Goal: Task Accomplishment & Management: Use online tool/utility

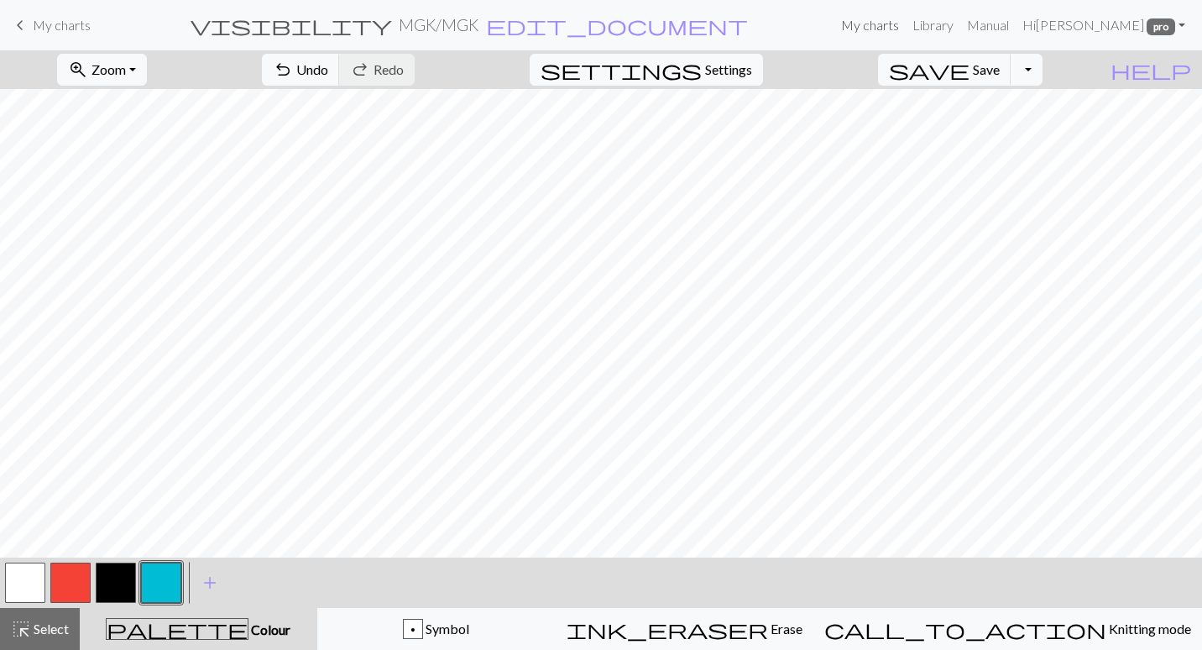
click at [906, 15] on link "My charts" at bounding box center [869, 25] width 71 height 34
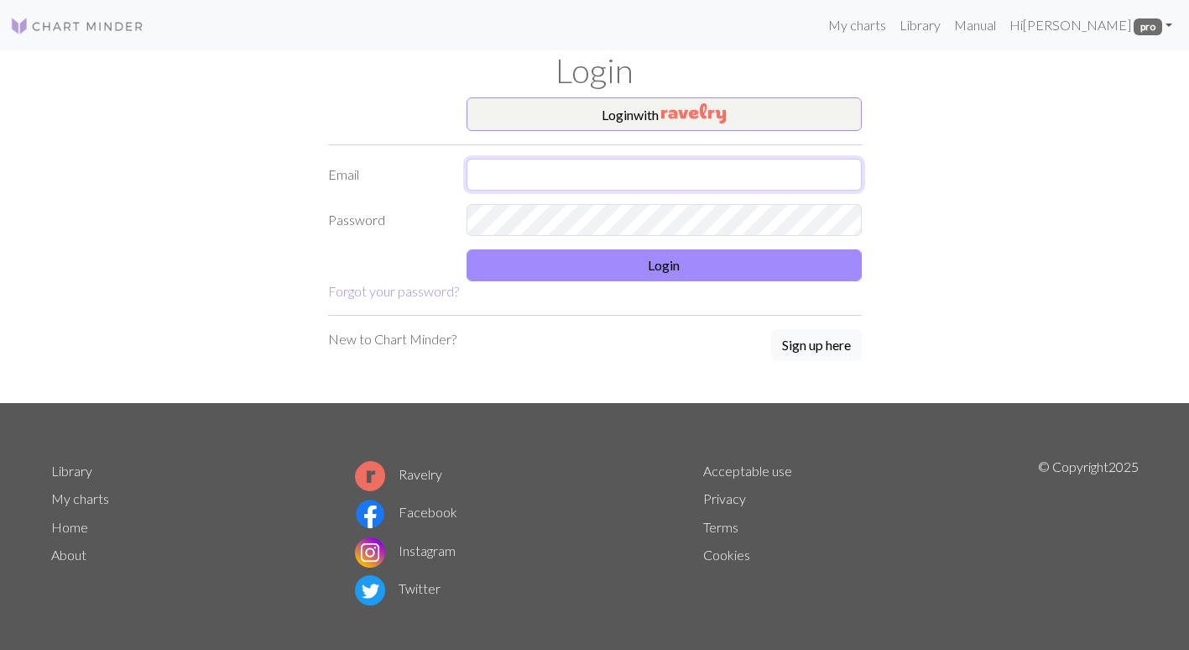
click at [494, 179] on input "text" at bounding box center [664, 175] width 395 height 32
type input "soniafunnellart@gmail.com"
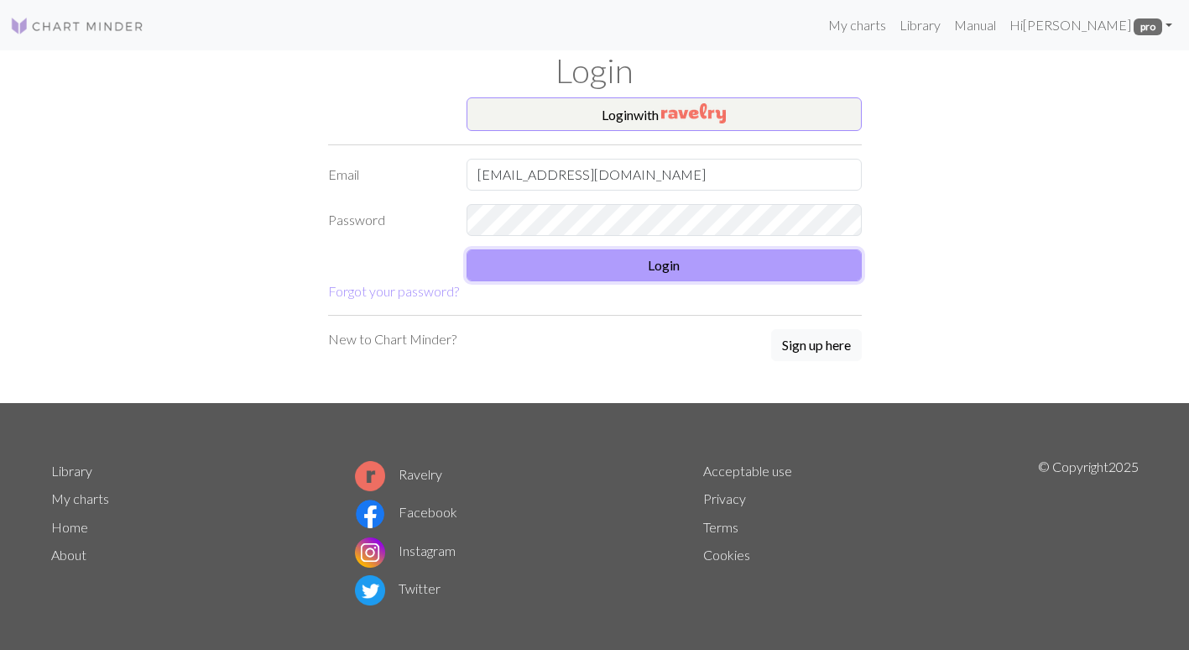
click at [707, 271] on button "Login" at bounding box center [664, 265] width 395 height 32
click at [685, 268] on button "Login" at bounding box center [664, 265] width 395 height 32
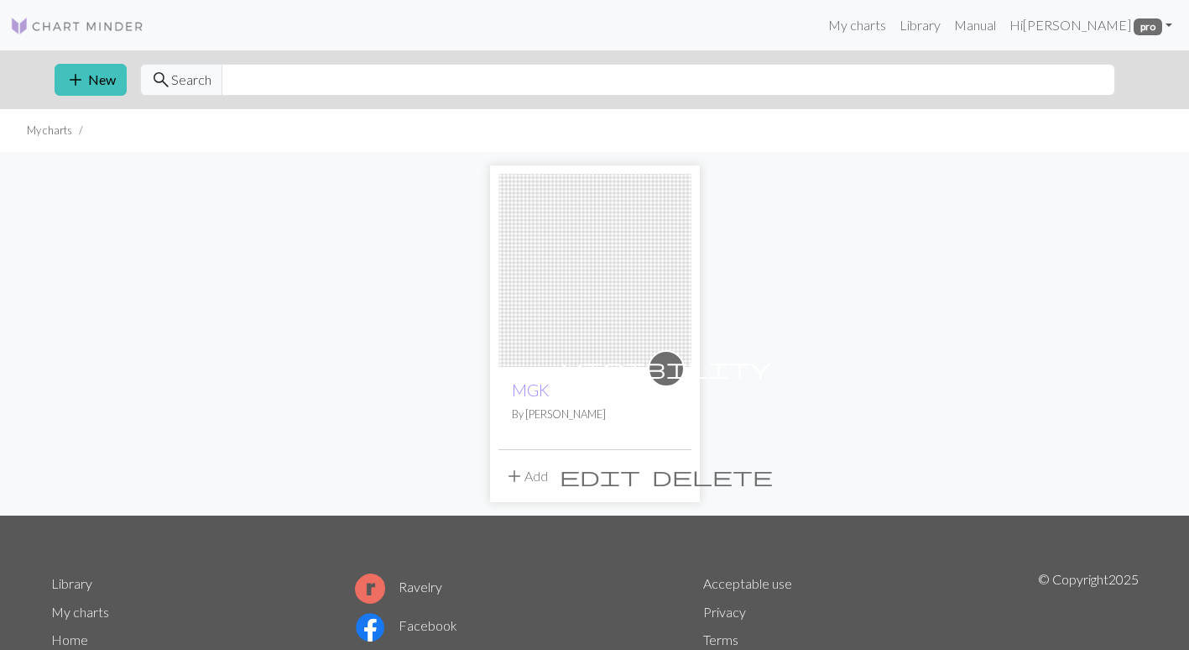
click at [621, 269] on img at bounding box center [595, 270] width 193 height 193
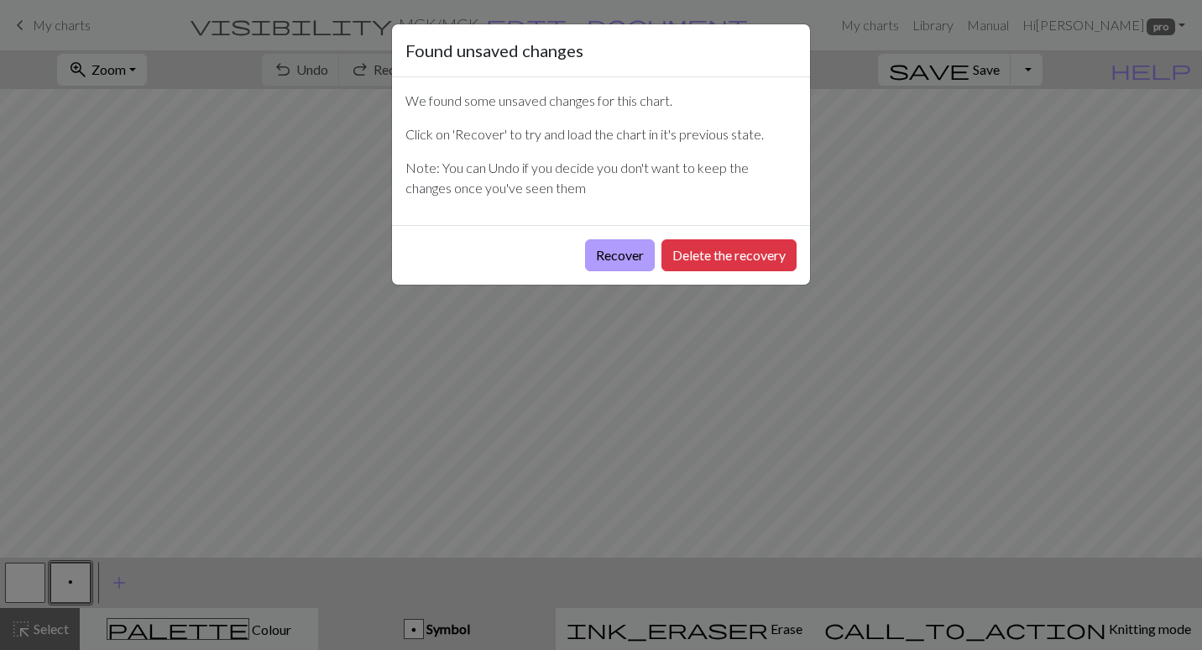
click at [630, 256] on button "Recover" at bounding box center [620, 255] width 70 height 32
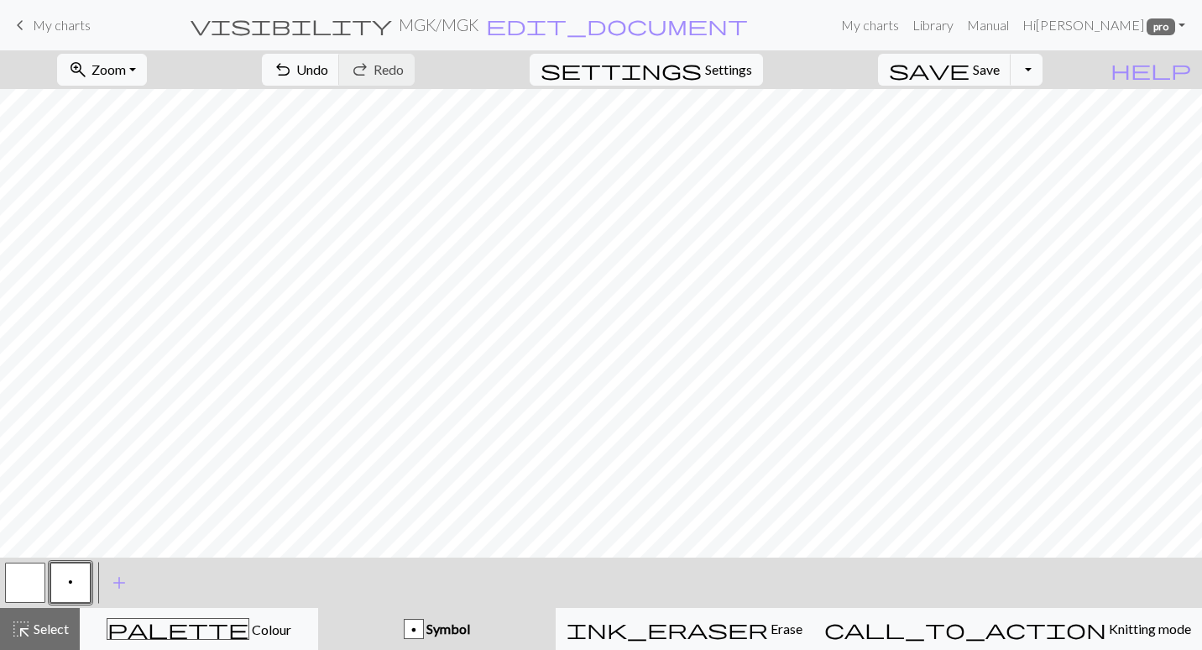
scroll to position [2977, 0]
click at [147, 79] on button "zoom_in Zoom Zoom" at bounding box center [102, 70] width 90 height 32
click at [150, 107] on button "Fit all" at bounding box center [124, 106] width 133 height 27
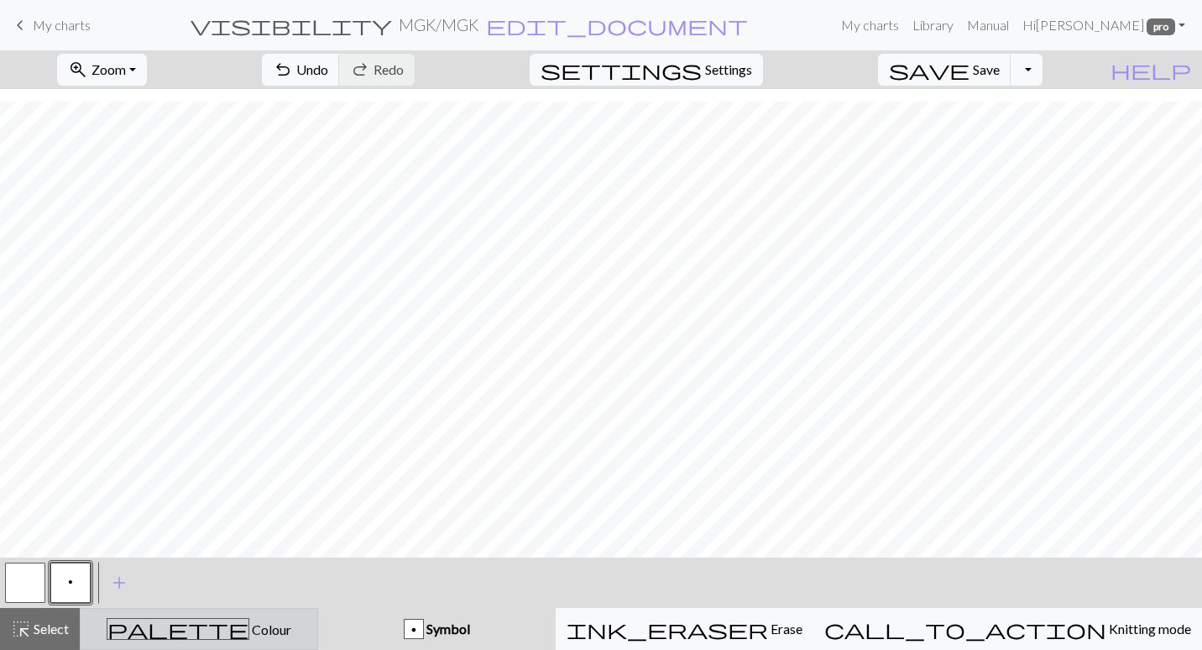
click at [249, 625] on span "Colour" at bounding box center [270, 629] width 42 height 16
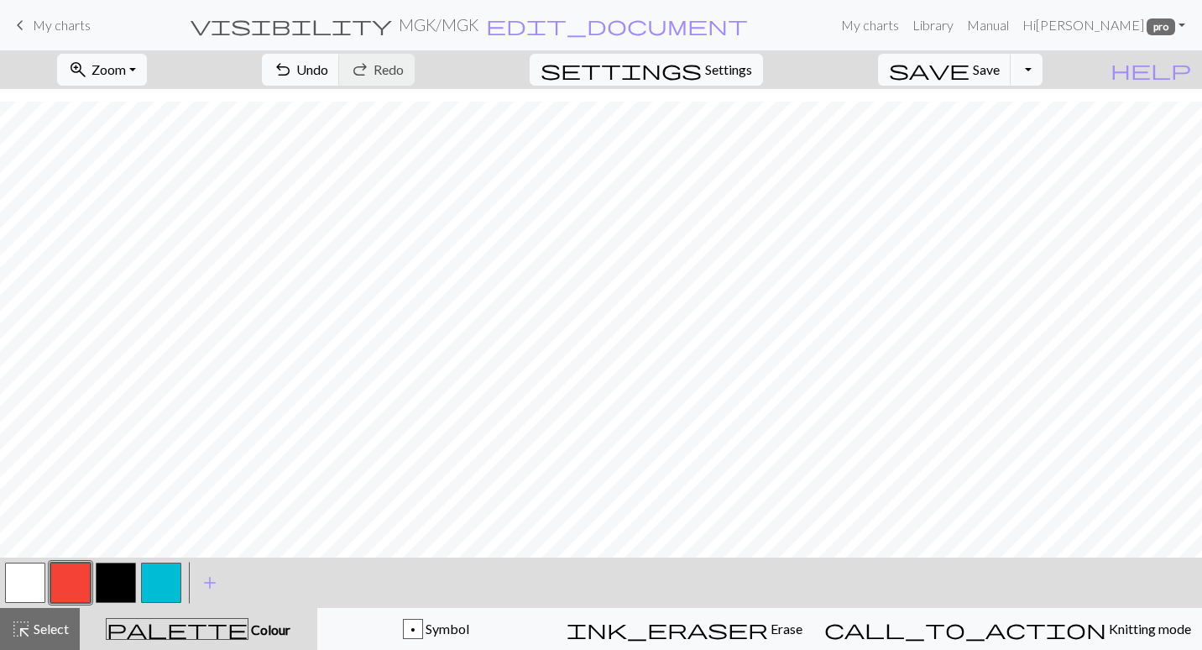
click at [122, 583] on button "button" at bounding box center [116, 582] width 40 height 40
click at [33, 576] on button "button" at bounding box center [25, 582] width 40 height 40
click at [130, 573] on button "button" at bounding box center [116, 582] width 40 height 40
click at [40, 572] on button "button" at bounding box center [25, 582] width 40 height 40
click at [122, 588] on button "button" at bounding box center [116, 582] width 40 height 40
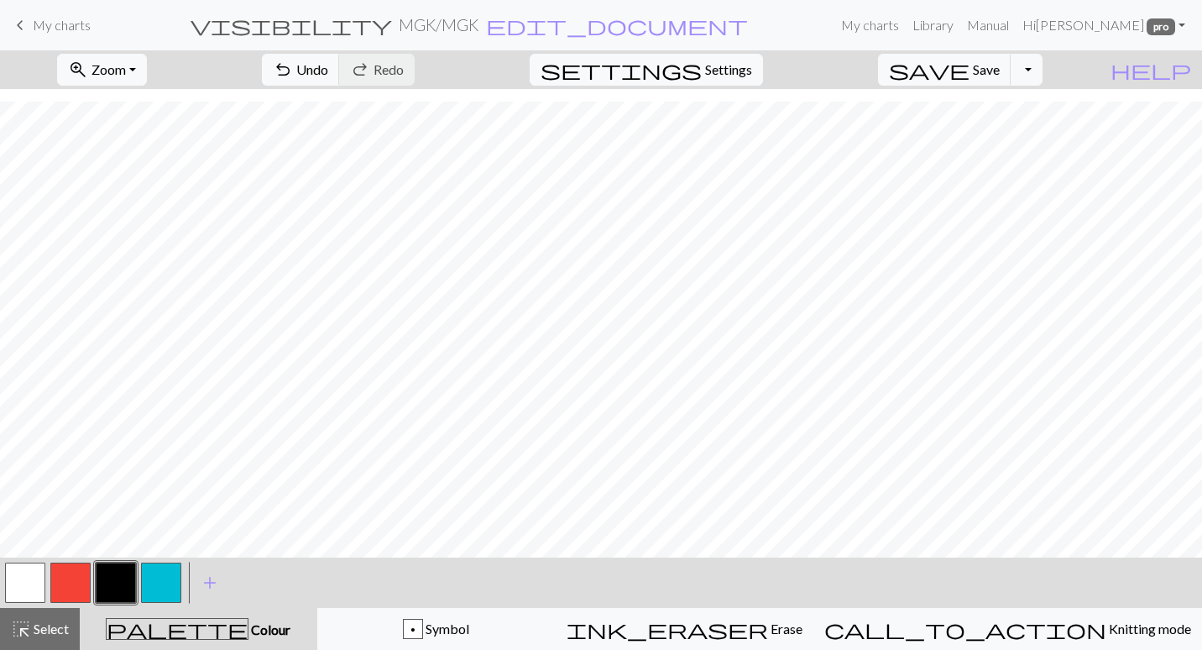
drag, startPoint x: 41, startPoint y: 575, endPoint x: 139, endPoint y: 546, distance: 101.7
click at [43, 572] on button "button" at bounding box center [25, 582] width 40 height 40
click at [107, 584] on button "button" at bounding box center [116, 582] width 40 height 40
drag, startPoint x: 28, startPoint y: 588, endPoint x: 107, endPoint y: 560, distance: 84.4
click at [29, 585] on button "button" at bounding box center [25, 582] width 40 height 40
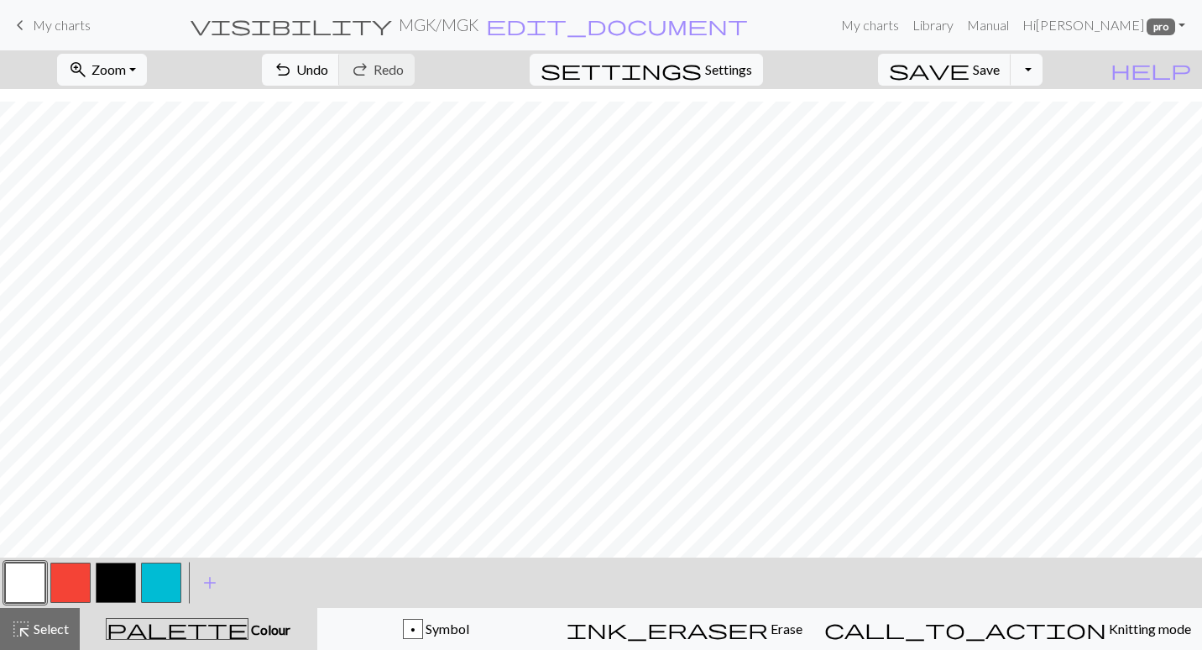
click at [124, 568] on button "button" at bounding box center [116, 582] width 40 height 40
drag, startPoint x: 37, startPoint y: 572, endPoint x: 72, endPoint y: 557, distance: 38.4
click at [38, 572] on button "button" at bounding box center [25, 582] width 40 height 40
drag, startPoint x: 128, startPoint y: 572, endPoint x: 155, endPoint y: 550, distance: 35.3
click at [128, 567] on button "button" at bounding box center [116, 582] width 40 height 40
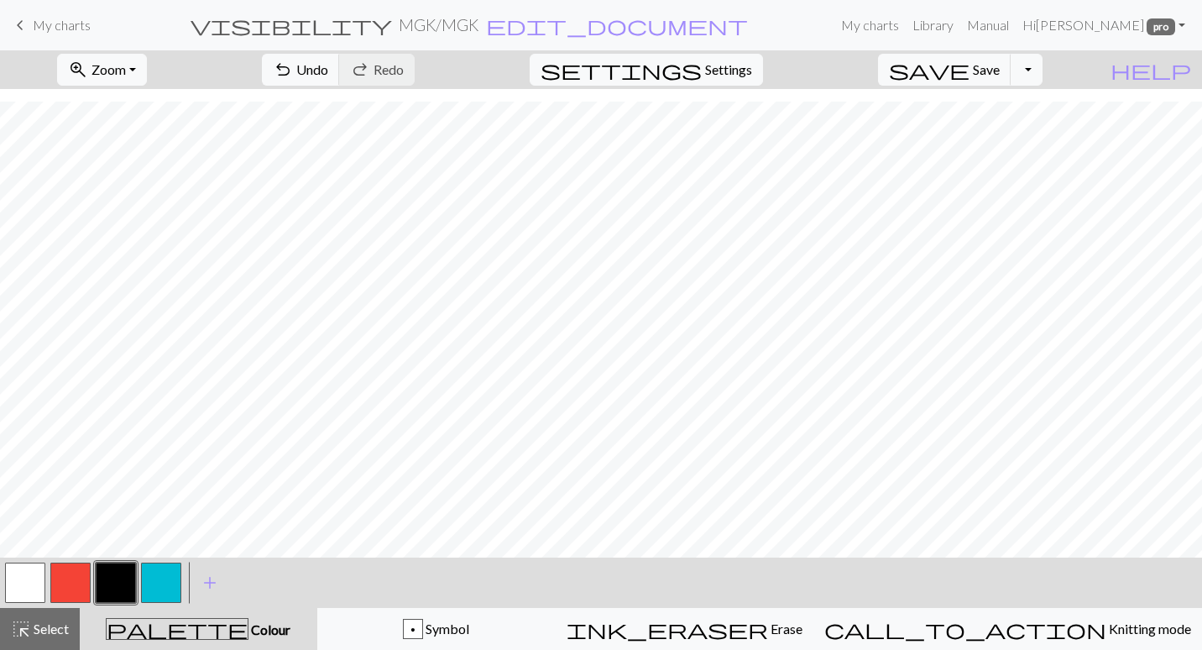
drag, startPoint x: 35, startPoint y: 582, endPoint x: 113, endPoint y: 550, distance: 84.3
click at [36, 580] on button "button" at bounding box center [25, 582] width 40 height 40
drag, startPoint x: 120, startPoint y: 581, endPoint x: 178, endPoint y: 550, distance: 65.7
click at [122, 578] on button "button" at bounding box center [116, 582] width 40 height 40
click at [35, 568] on button "button" at bounding box center [25, 582] width 40 height 40
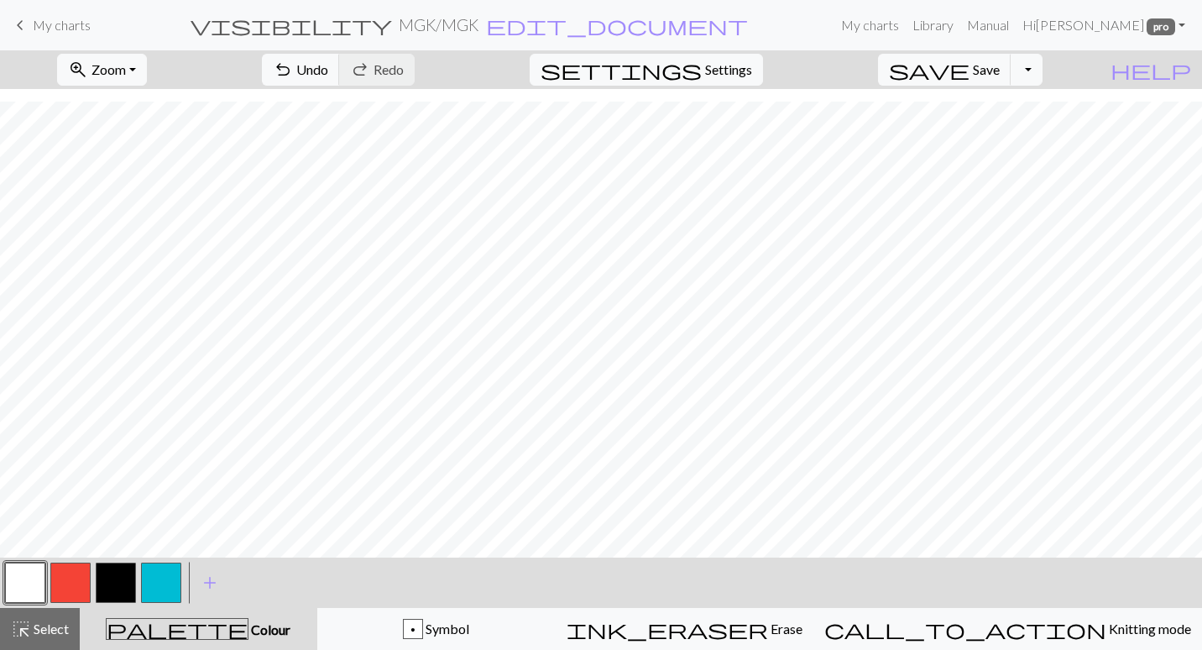
drag, startPoint x: 121, startPoint y: 578, endPoint x: 156, endPoint y: 568, distance: 36.4
click at [122, 577] on button "button" at bounding box center [116, 582] width 40 height 40
click at [147, 71] on button "zoom_in Zoom Zoom" at bounding box center [102, 70] width 90 height 32
click at [166, 201] on button "50%" at bounding box center [124, 201] width 133 height 27
click at [126, 70] on span "Zoom" at bounding box center [108, 69] width 34 height 16
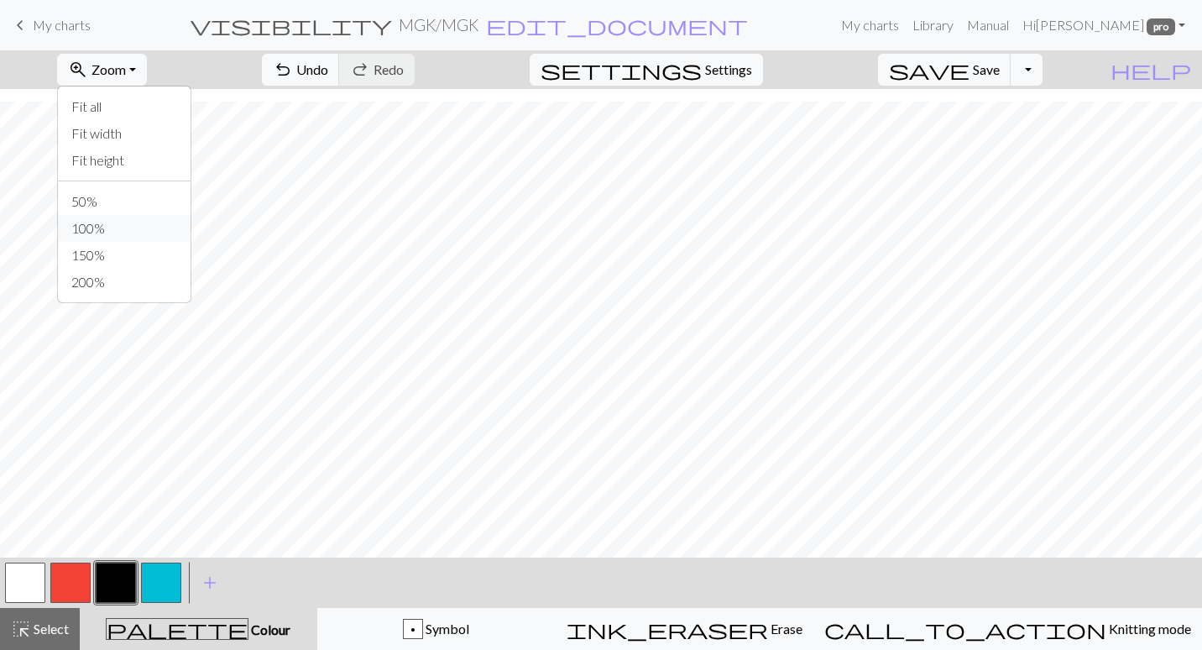
click at [163, 238] on button "100%" at bounding box center [124, 228] width 133 height 27
drag, startPoint x: 16, startPoint y: 596, endPoint x: 22, endPoint y: 555, distance: 41.5
click at [16, 593] on button "button" at bounding box center [25, 582] width 40 height 40
click at [123, 597] on button "button" at bounding box center [116, 582] width 40 height 40
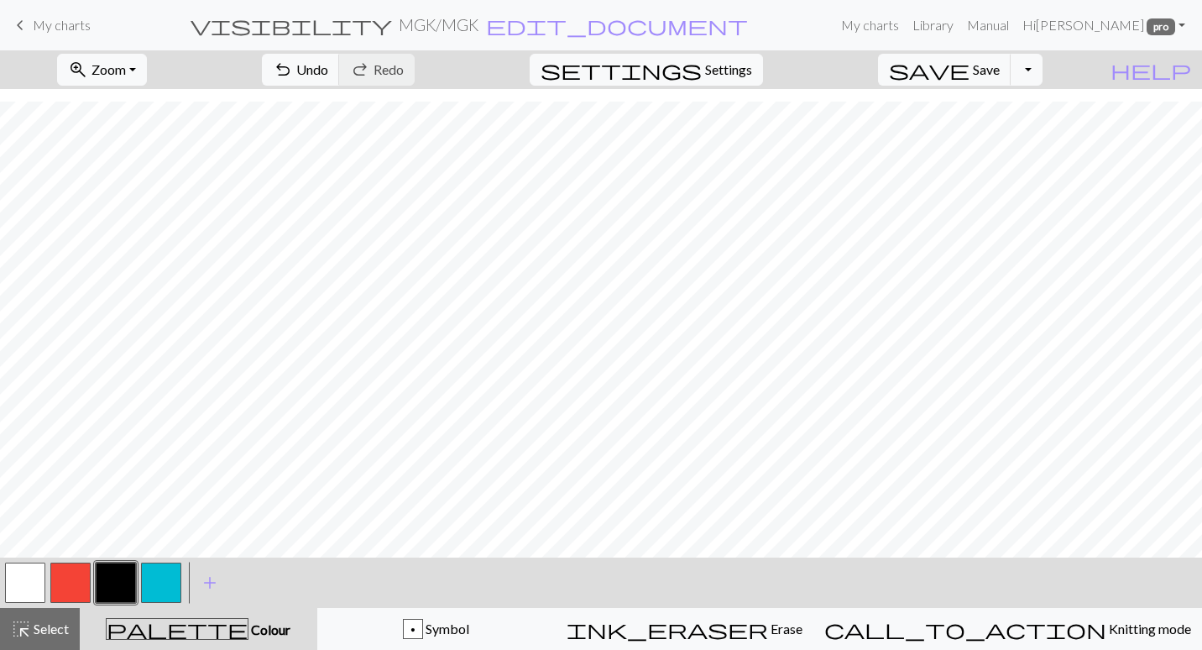
click at [24, 584] on button "button" at bounding box center [25, 582] width 40 height 40
drag, startPoint x: 116, startPoint y: 587, endPoint x: 118, endPoint y: 570, distance: 16.9
click at [117, 587] on button "button" at bounding box center [116, 582] width 40 height 40
click at [24, 580] on button "button" at bounding box center [25, 582] width 40 height 40
click at [102, 574] on button "button" at bounding box center [116, 582] width 40 height 40
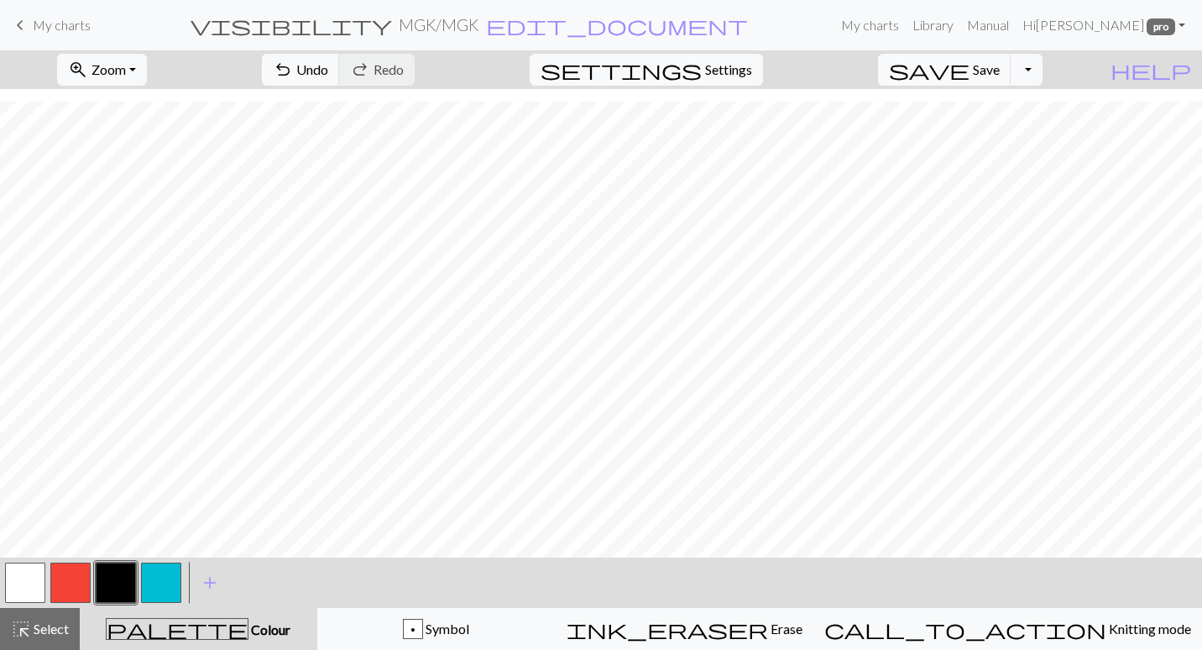
click at [31, 586] on button "button" at bounding box center [25, 582] width 40 height 40
click at [107, 572] on button "button" at bounding box center [116, 582] width 40 height 40
click at [19, 577] on button "button" at bounding box center [25, 582] width 40 height 40
click at [98, 574] on button "button" at bounding box center [116, 582] width 40 height 40
click at [38, 574] on button "button" at bounding box center [25, 582] width 40 height 40
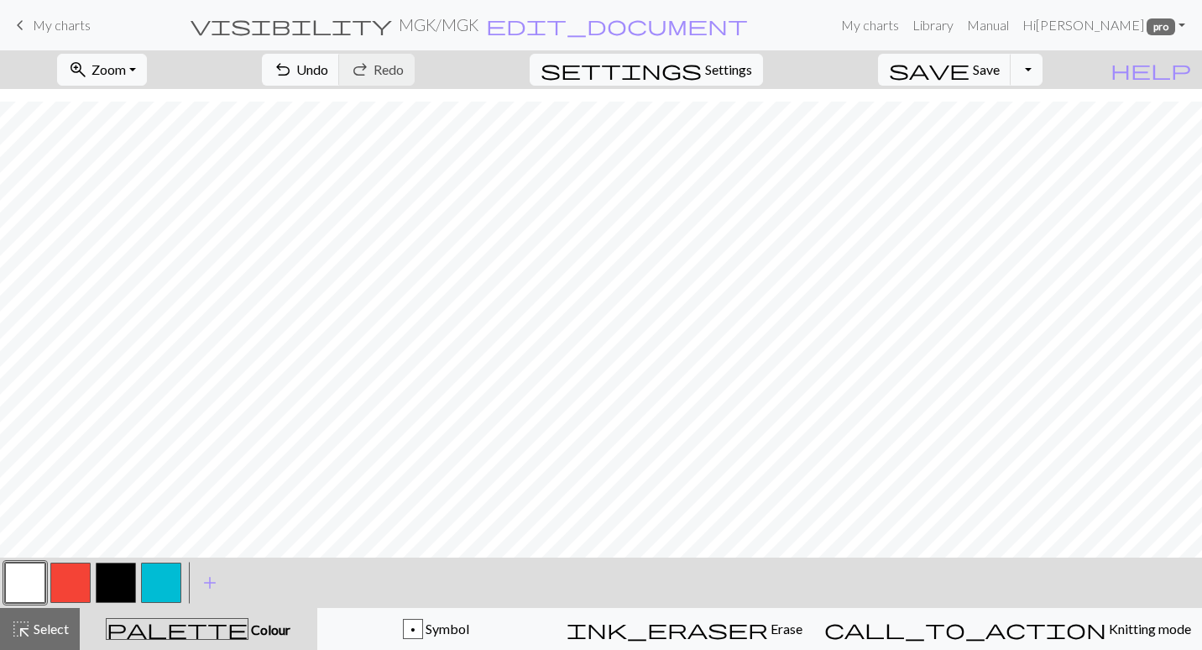
click at [121, 570] on button "button" at bounding box center [116, 582] width 40 height 40
click at [40, 576] on button "button" at bounding box center [25, 582] width 40 height 40
click at [123, 579] on button "button" at bounding box center [116, 582] width 40 height 40
drag, startPoint x: 24, startPoint y: 584, endPoint x: 65, endPoint y: 546, distance: 55.8
click at [28, 580] on button "button" at bounding box center [25, 582] width 40 height 40
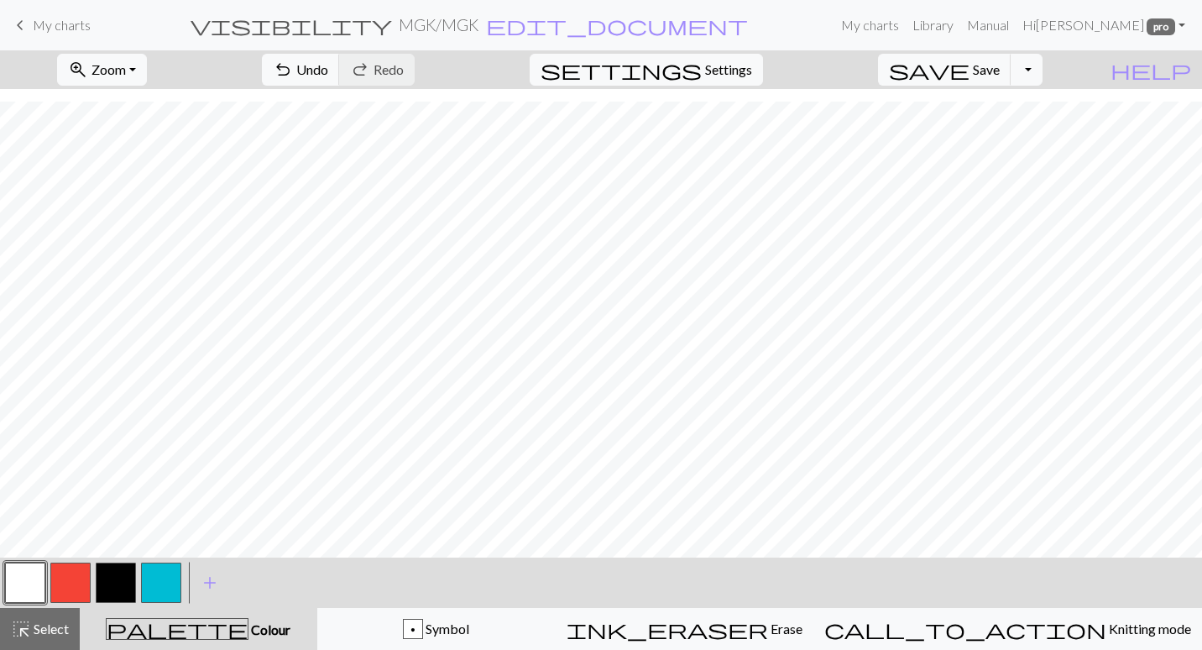
click at [110, 578] on button "button" at bounding box center [116, 582] width 40 height 40
click at [40, 576] on button "button" at bounding box center [25, 582] width 40 height 40
drag, startPoint x: 51, startPoint y: 629, endPoint x: 53, endPoint y: 581, distance: 47.9
click at [51, 628] on span "Select" at bounding box center [50, 628] width 38 height 16
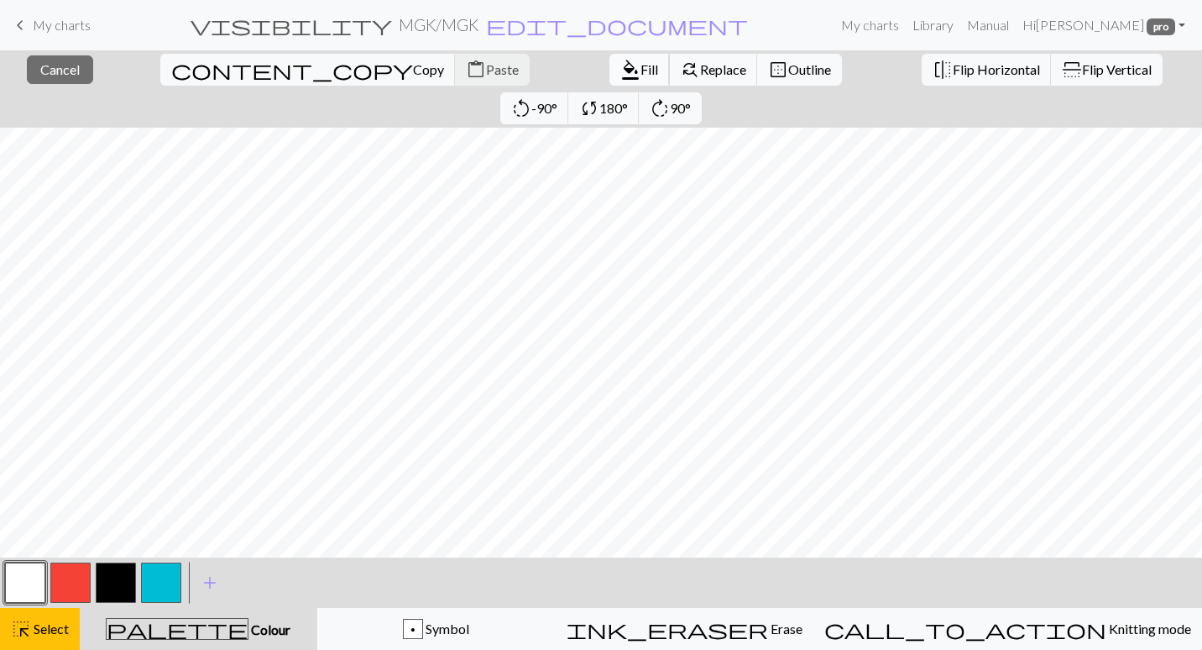
click at [620, 67] on span "format_color_fill" at bounding box center [630, 70] width 20 height 24
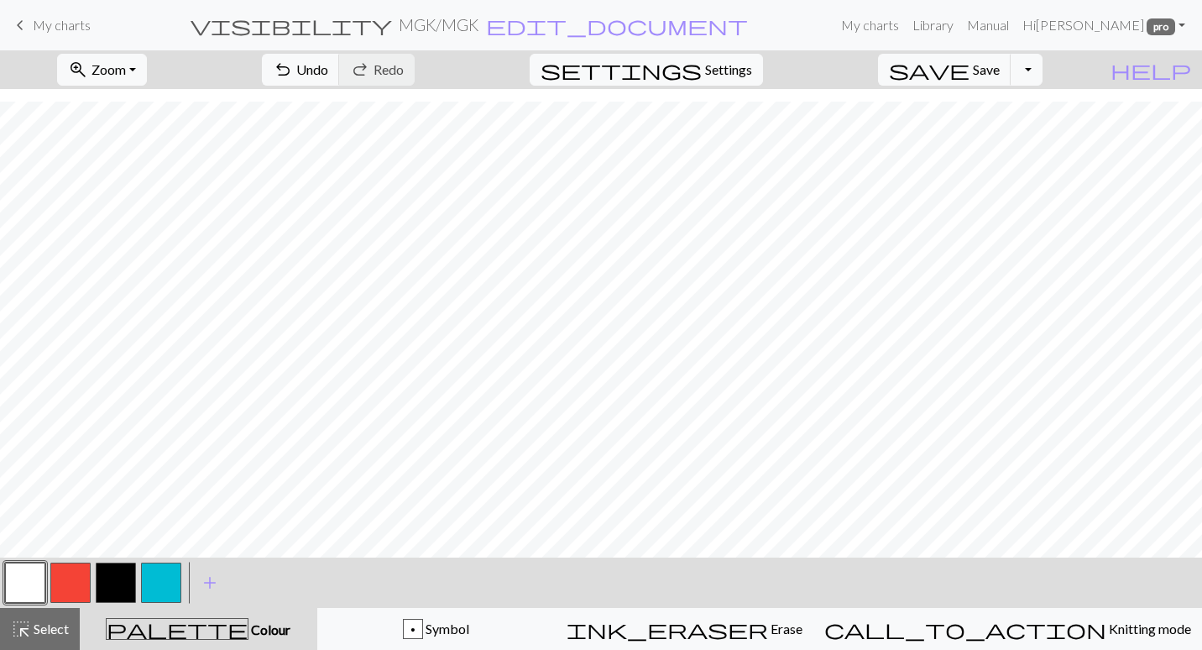
click at [109, 578] on button "button" at bounding box center [116, 582] width 40 height 40
click at [33, 584] on button "button" at bounding box center [25, 582] width 40 height 40
click at [114, 590] on button "button" at bounding box center [116, 582] width 40 height 40
click at [36, 578] on button "button" at bounding box center [25, 582] width 40 height 40
click at [118, 569] on button "button" at bounding box center [116, 582] width 40 height 40
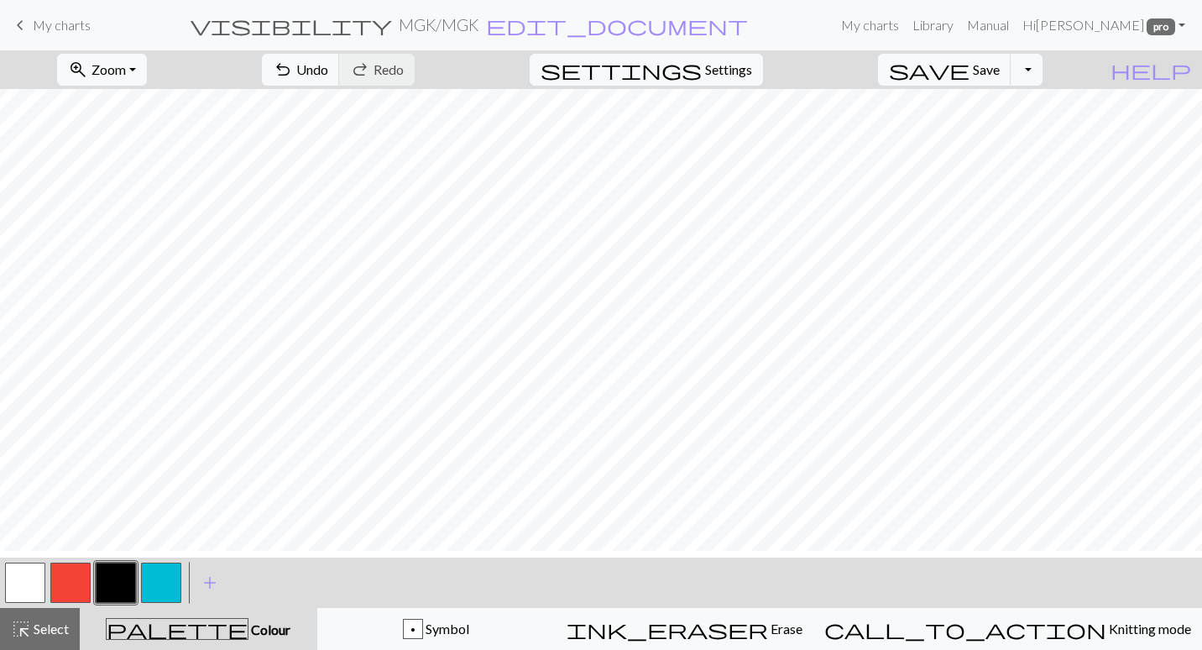
scroll to position [2810, 0]
click at [126, 64] on span "Zoom" at bounding box center [108, 69] width 34 height 16
click at [145, 118] on button "Fit all" at bounding box center [124, 106] width 133 height 27
click at [1011, 77] on button "save Save Save" at bounding box center [944, 70] width 133 height 32
